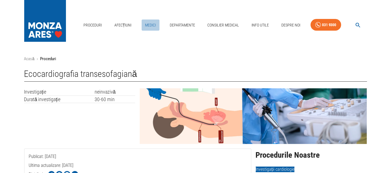
click at [151, 23] on link "Medici" at bounding box center [151, 24] width 18 height 11
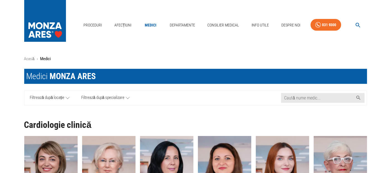
click at [65, 99] on link "Filtrează după locație" at bounding box center [50, 98] width 51 height 14
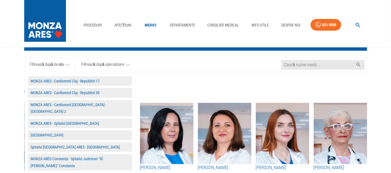
scroll to position [62, 0]
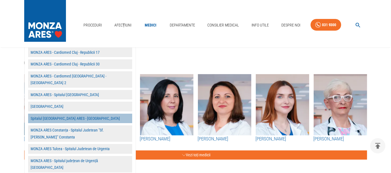
click at [72, 114] on button "Spitalul [GEOGRAPHIC_DATA] ARES - [GEOGRAPHIC_DATA]" at bounding box center [80, 119] width 104 height 10
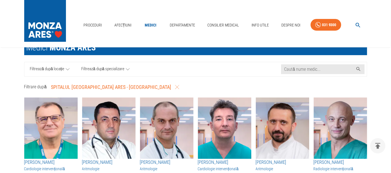
scroll to position [0, 0]
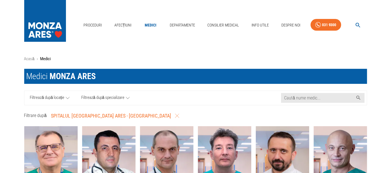
click at [116, 97] on span "Filtrează după specializare" at bounding box center [102, 97] width 43 height 7
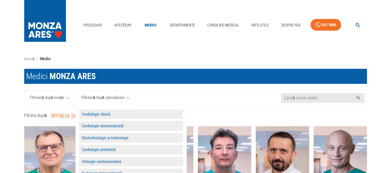
click at [109, 113] on button "Cardiologie clinică" at bounding box center [131, 114] width 104 height 10
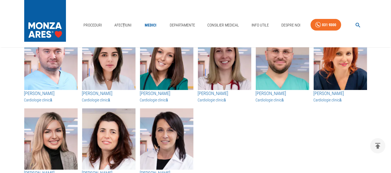
scroll to position [247, 0]
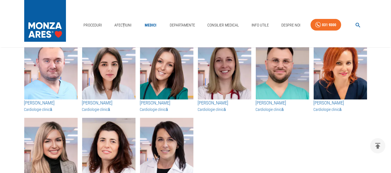
click at [168, 141] on img "button" at bounding box center [166, 148] width 53 height 61
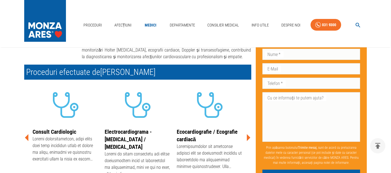
scroll to position [93, 0]
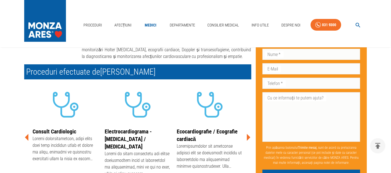
click at [248, 135] on icon at bounding box center [249, 137] width 4 height 7
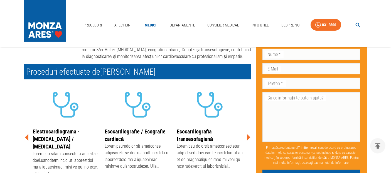
click at [214, 124] on img at bounding box center [210, 105] width 42 height 42
click at [209, 108] on img at bounding box center [210, 105] width 42 height 42
click at [202, 124] on img at bounding box center [210, 105] width 42 height 42
click at [198, 133] on link "Ecocardiografia transesofagiană" at bounding box center [195, 135] width 36 height 14
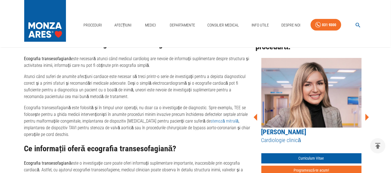
scroll to position [464, 0]
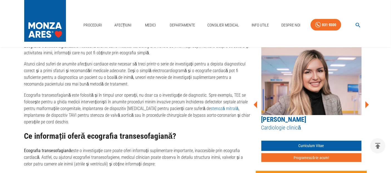
click at [366, 101] on icon at bounding box center [367, 104] width 17 height 17
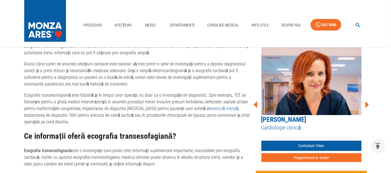
click at [365, 102] on icon at bounding box center [367, 104] width 17 height 17
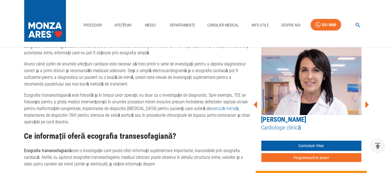
click at [365, 102] on icon at bounding box center [367, 104] width 17 height 17
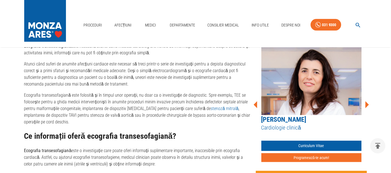
click at [365, 102] on icon at bounding box center [367, 104] width 17 height 17
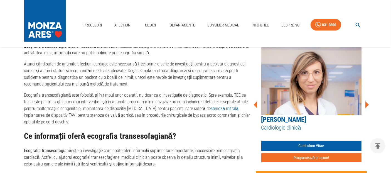
click at [365, 102] on icon at bounding box center [367, 104] width 17 height 17
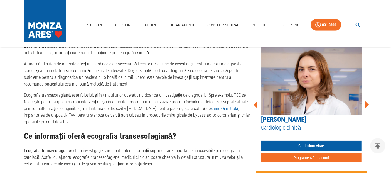
click at [365, 102] on icon at bounding box center [367, 104] width 17 height 17
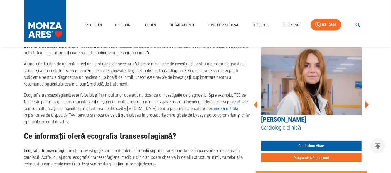
click at [365, 102] on icon at bounding box center [367, 104] width 17 height 17
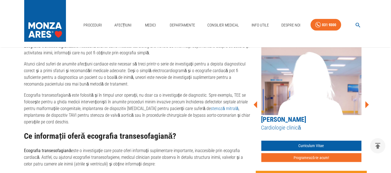
click at [365, 102] on icon at bounding box center [367, 104] width 17 height 17
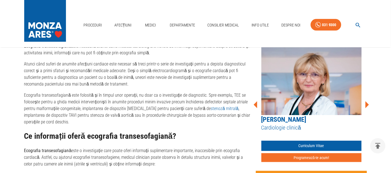
click at [365, 102] on icon at bounding box center [367, 104] width 17 height 17
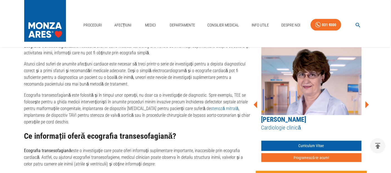
click at [365, 102] on icon at bounding box center [367, 104] width 17 height 17
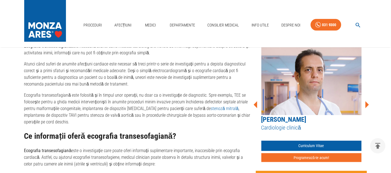
click at [365, 102] on icon at bounding box center [367, 104] width 17 height 17
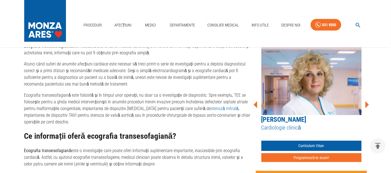
click at [365, 102] on icon at bounding box center [367, 104] width 17 height 17
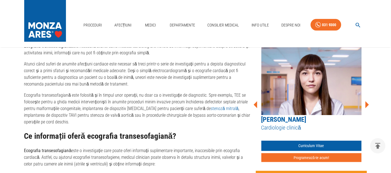
click at [365, 102] on icon at bounding box center [367, 104] width 17 height 17
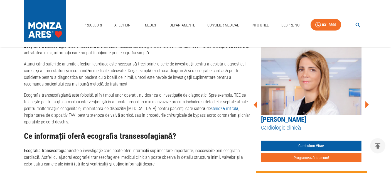
click at [365, 102] on icon at bounding box center [367, 104] width 17 height 17
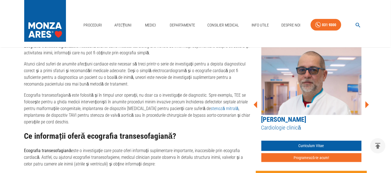
click at [365, 102] on icon at bounding box center [367, 104] width 17 height 17
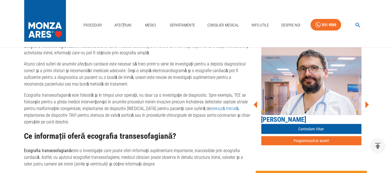
click at [365, 102] on icon at bounding box center [367, 104] width 17 height 17
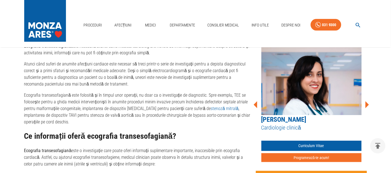
click at [365, 102] on icon at bounding box center [367, 104] width 17 height 17
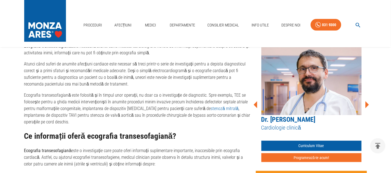
click at [365, 102] on icon at bounding box center [367, 104] width 17 height 17
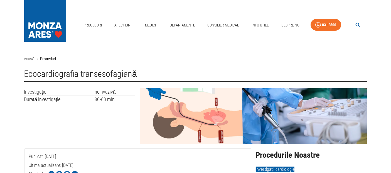
click at [356, 25] on icon "button" at bounding box center [358, 25] width 6 height 6
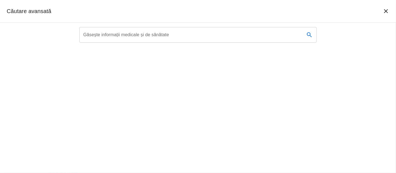
click at [220, 31] on input "Găsește informații medicale și de sănătate" at bounding box center [189, 35] width 221 height 16
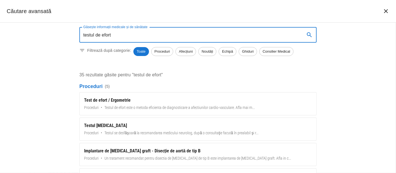
type input "testul de efort"
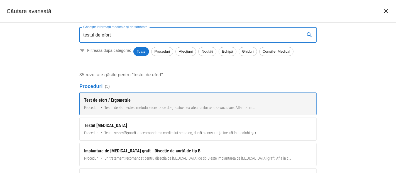
click at [103, 98] on div "Test de efort / Ergometrie" at bounding box center [198, 100] width 228 height 7
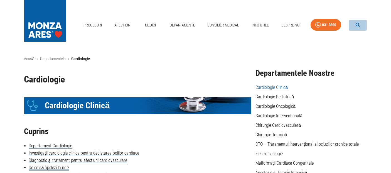
click at [356, 24] on icon "button" at bounding box center [358, 25] width 5 height 5
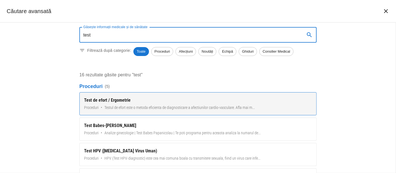
type input "test"
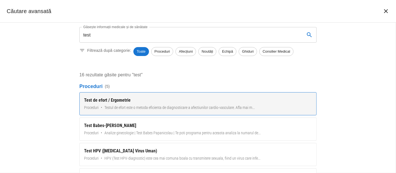
click at [95, 99] on div "Test de efort / Ergometrie" at bounding box center [198, 100] width 228 height 7
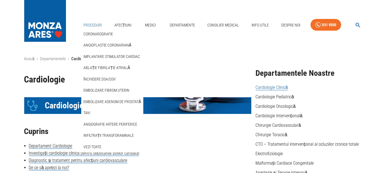
click at [95, 25] on link "Proceduri" at bounding box center [92, 24] width 23 height 11
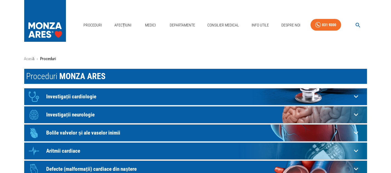
click at [72, 96] on p "Investigații cardiologie" at bounding box center [200, 97] width 306 height 6
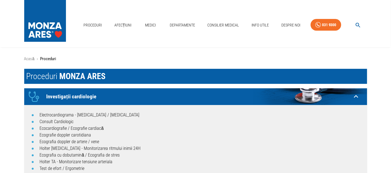
scroll to position [31, 0]
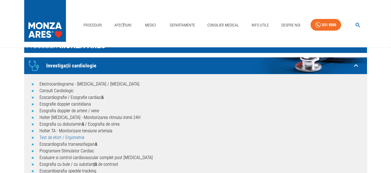
click at [62, 136] on link "Test de efort / Ergometrie" at bounding box center [62, 137] width 45 height 5
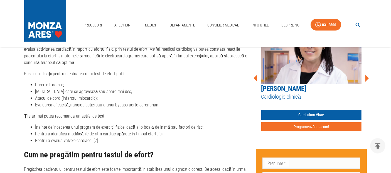
scroll to position [278, 0]
